Goal: Information Seeking & Learning: Learn about a topic

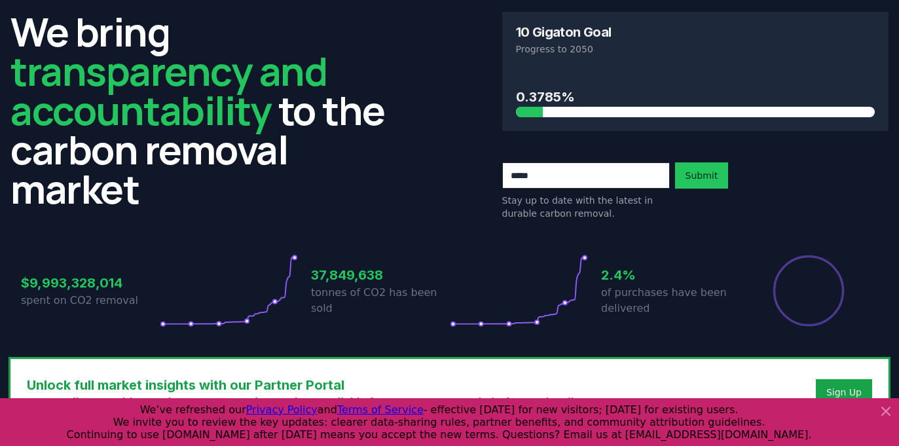
scroll to position [81, 0]
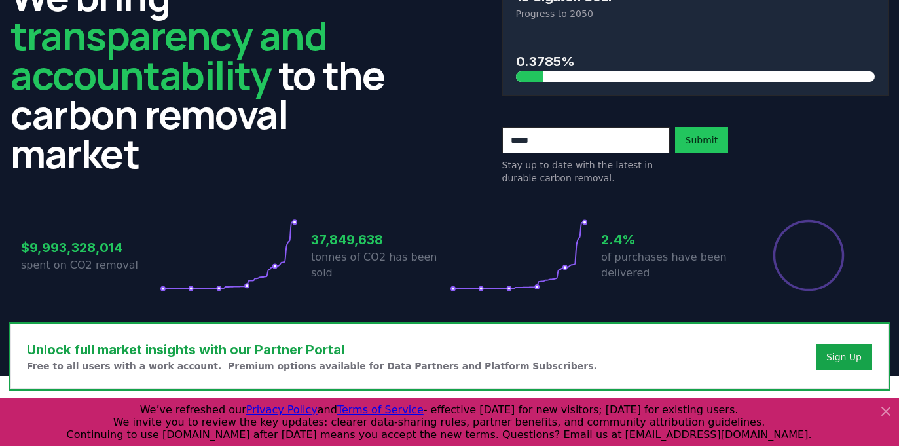
click at [889, 415] on icon at bounding box center [886, 411] width 8 height 8
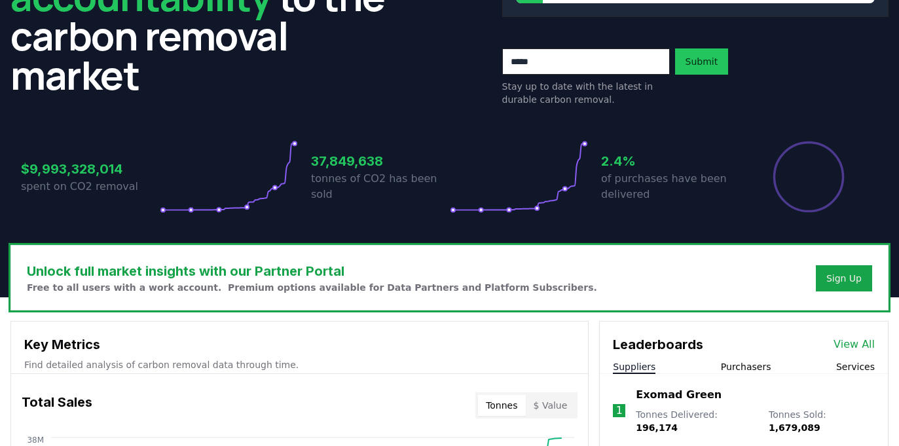
scroll to position [0, 0]
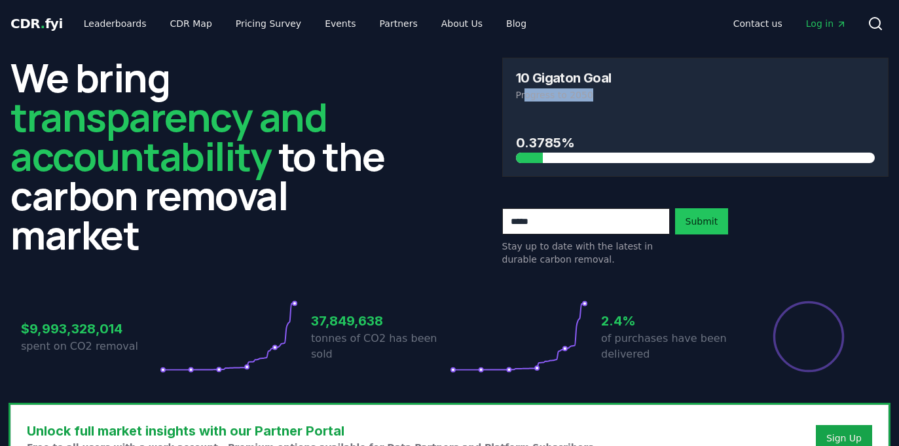
drag, startPoint x: 527, startPoint y: 96, endPoint x: 590, endPoint y: 98, distance: 63.6
click at [590, 98] on p "Progress to 2050" at bounding box center [696, 94] width 360 height 13
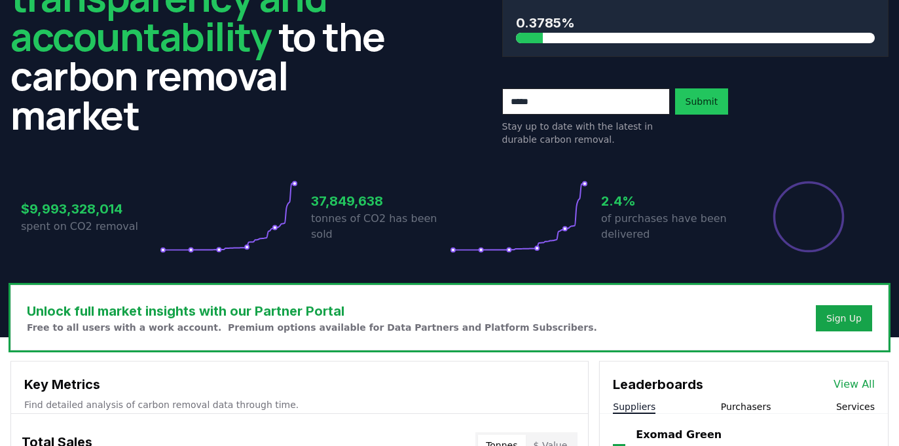
scroll to position [244, 0]
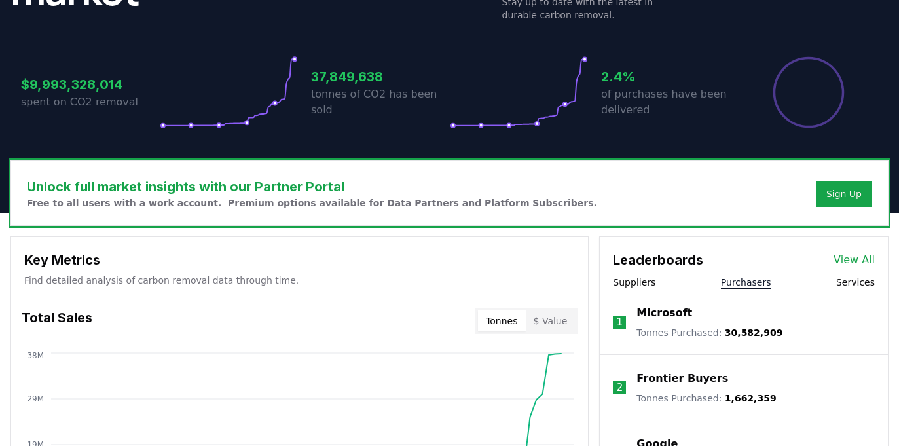
click at [741, 282] on button "Purchasers" at bounding box center [746, 282] width 50 height 13
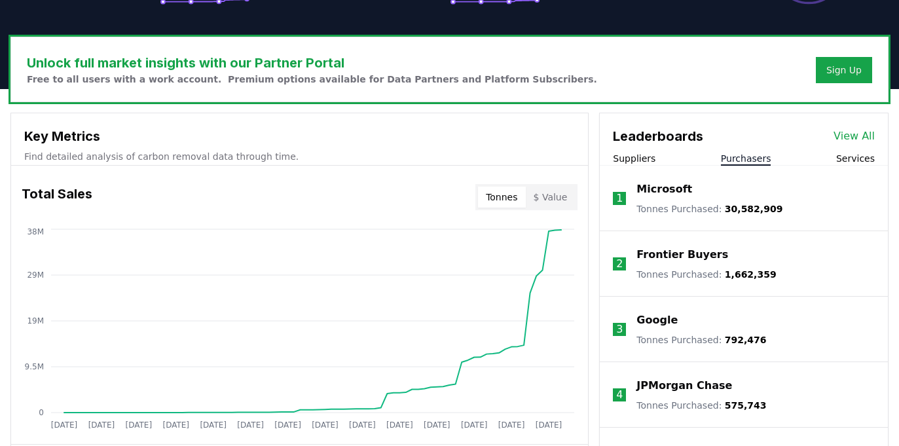
scroll to position [369, 0]
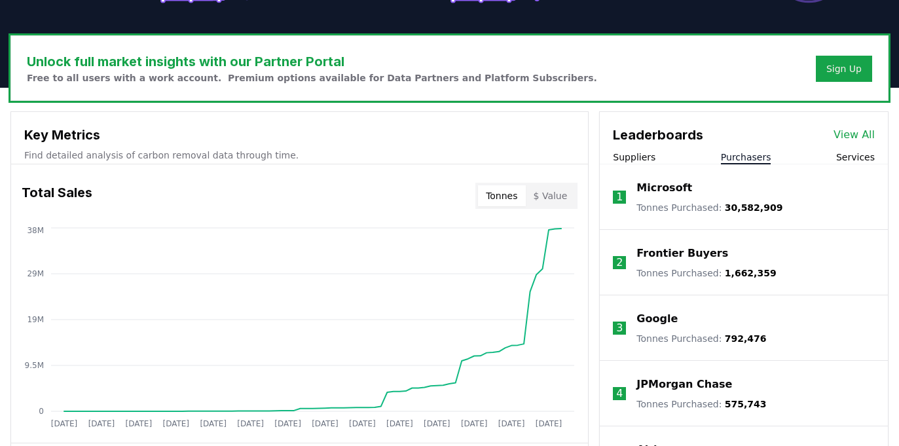
click at [637, 155] on button "Suppliers" at bounding box center [634, 157] width 43 height 13
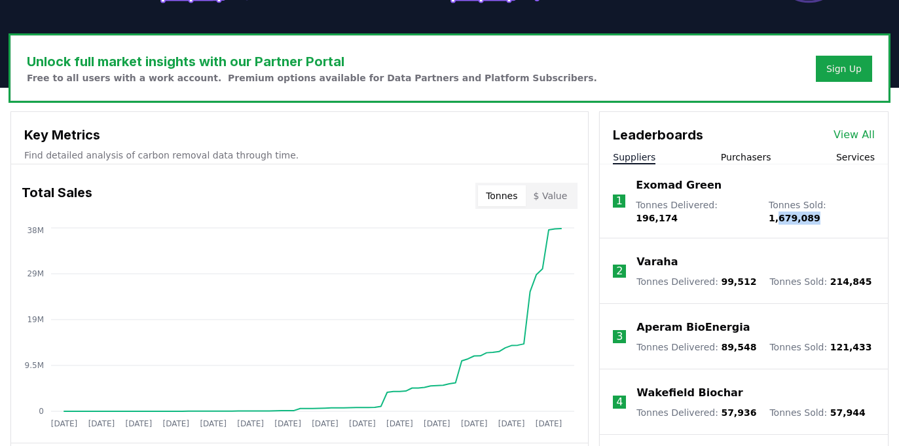
drag, startPoint x: 826, startPoint y: 210, endPoint x: 871, endPoint y: 210, distance: 44.5
click at [871, 210] on li "1 Exomad Green Tonnes Delivered : 196,174 Tonnes Sold : 1,679,089" at bounding box center [744, 201] width 288 height 74
drag, startPoint x: 715, startPoint y: 205, endPoint x: 748, endPoint y: 206, distance: 32.8
click at [678, 213] on span "196,174" at bounding box center [657, 218] width 42 height 10
